Goal: Task Accomplishment & Management: Use online tool/utility

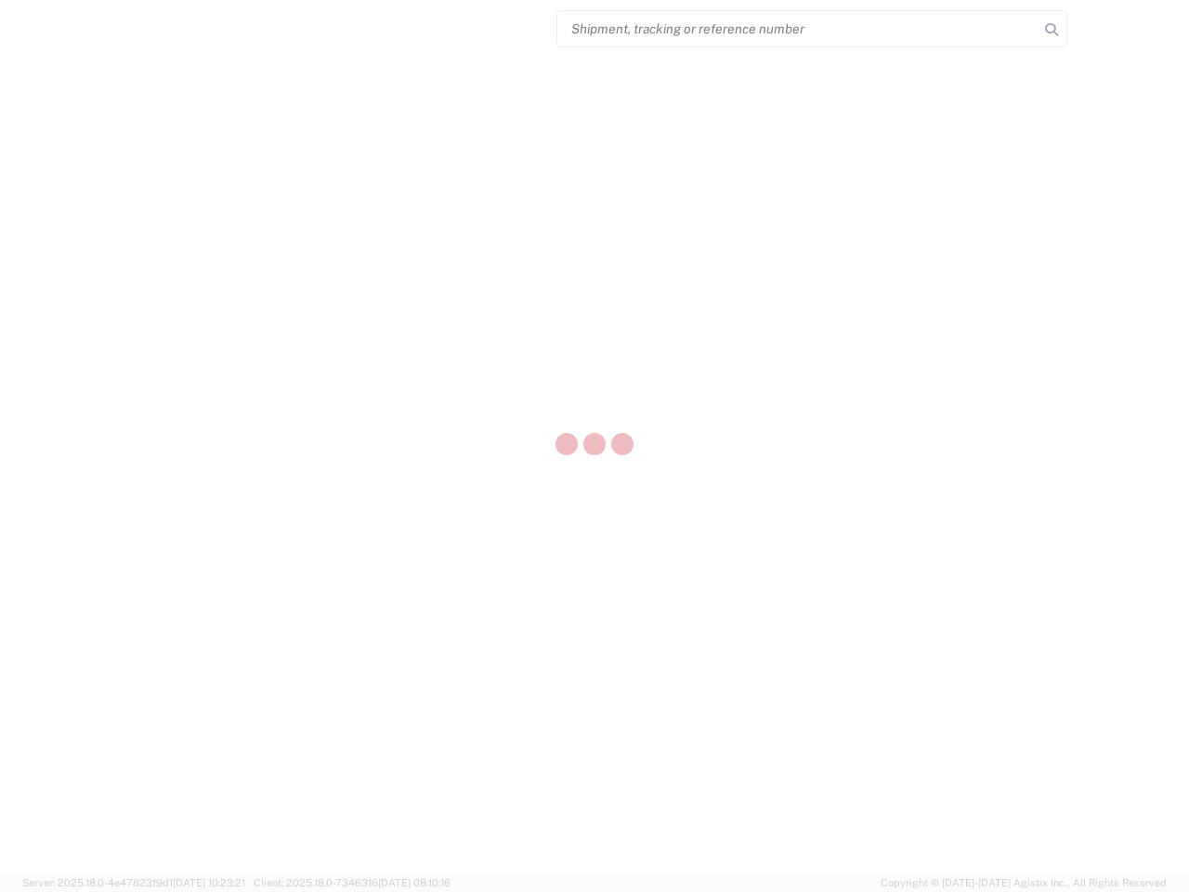
select select "US"
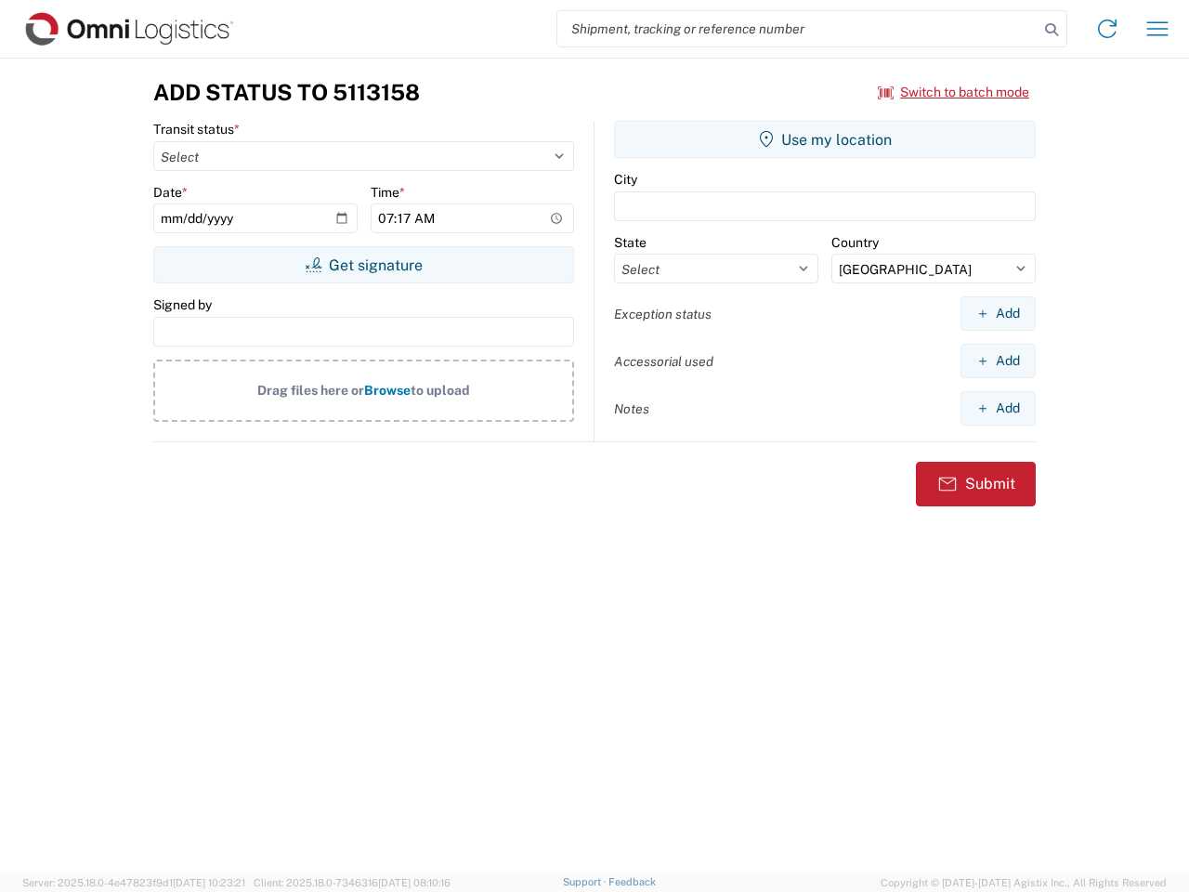
click at [798, 29] on input "search" at bounding box center [797, 28] width 481 height 35
click at [1051, 30] on icon at bounding box center [1051, 30] width 26 height 26
click at [1107, 29] on icon at bounding box center [1107, 29] width 30 height 30
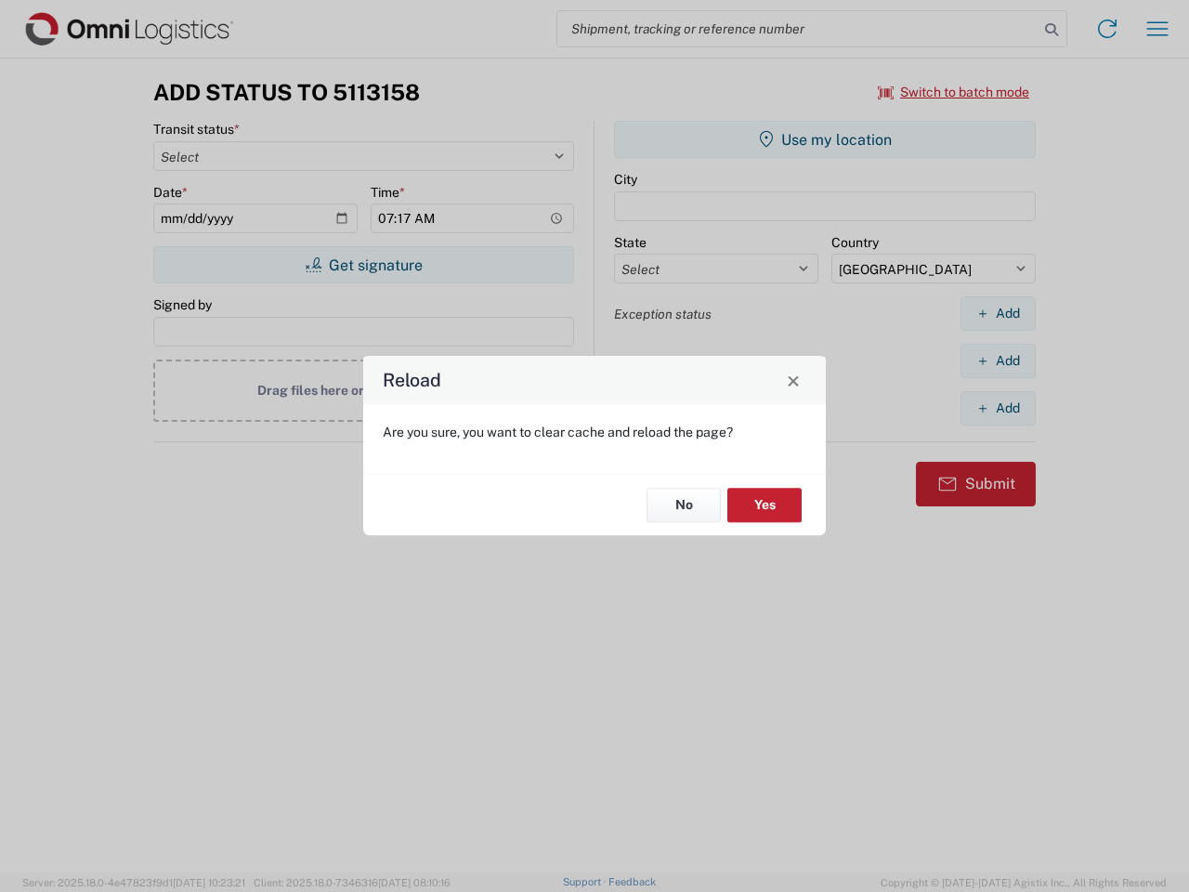
click at [1157, 29] on div "Reload Are you sure, you want to clear cache and reload the page? No Yes" at bounding box center [594, 446] width 1189 height 892
click at [954, 92] on div "Reload Are you sure, you want to clear cache and reload the page? No Yes" at bounding box center [594, 446] width 1189 height 892
click at [363, 265] on div "Reload Are you sure, you want to clear cache and reload the page? No Yes" at bounding box center [594, 446] width 1189 height 892
click at [825, 139] on div "Reload Are you sure, you want to clear cache and reload the page? No Yes" at bounding box center [594, 446] width 1189 height 892
click at [997, 313] on div "Reload Are you sure, you want to clear cache and reload the page? No Yes" at bounding box center [594, 446] width 1189 height 892
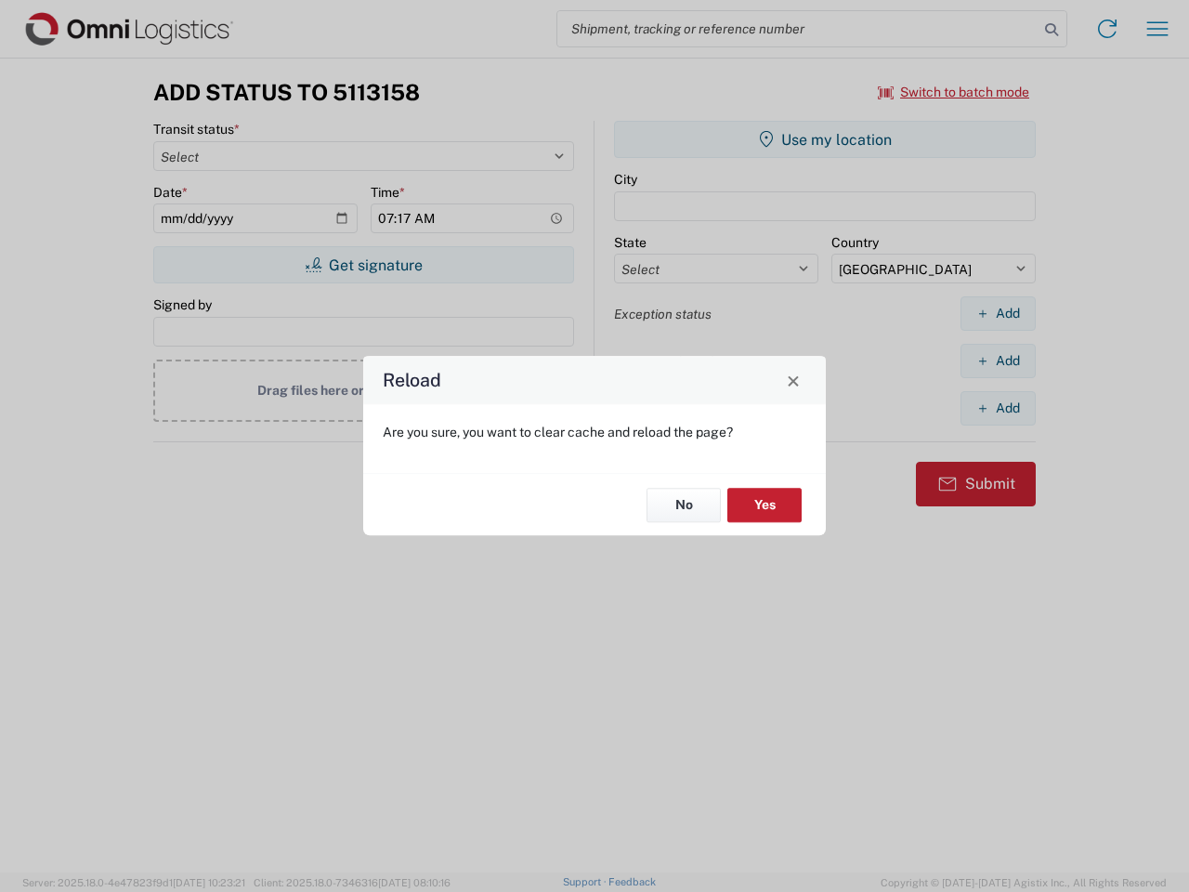
click at [997, 360] on div "Reload Are you sure, you want to clear cache and reload the page? No Yes" at bounding box center [594, 446] width 1189 height 892
click at [997, 408] on div "Reload Are you sure, you want to clear cache and reload the page? No Yes" at bounding box center [594, 446] width 1189 height 892
